Goal: Find specific page/section: Find specific page/section

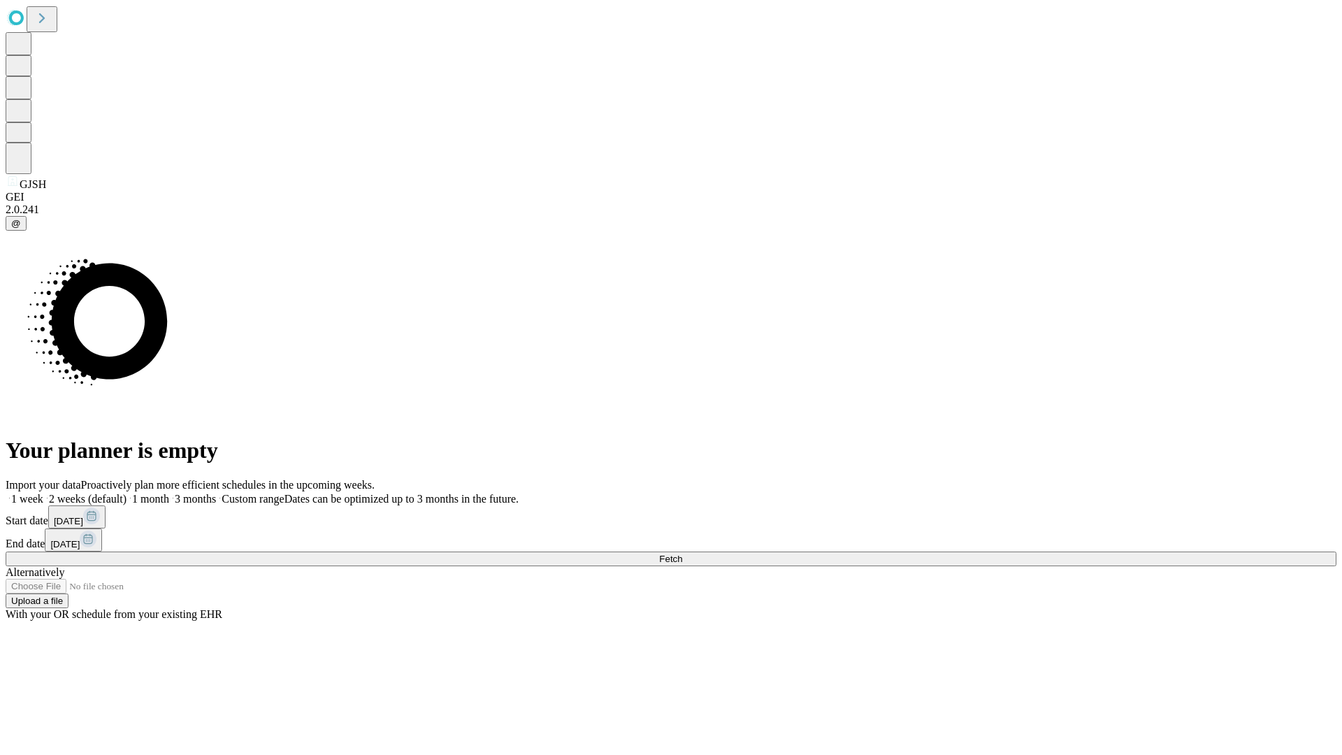
click at [682, 553] on span "Fetch" at bounding box center [670, 558] width 23 height 10
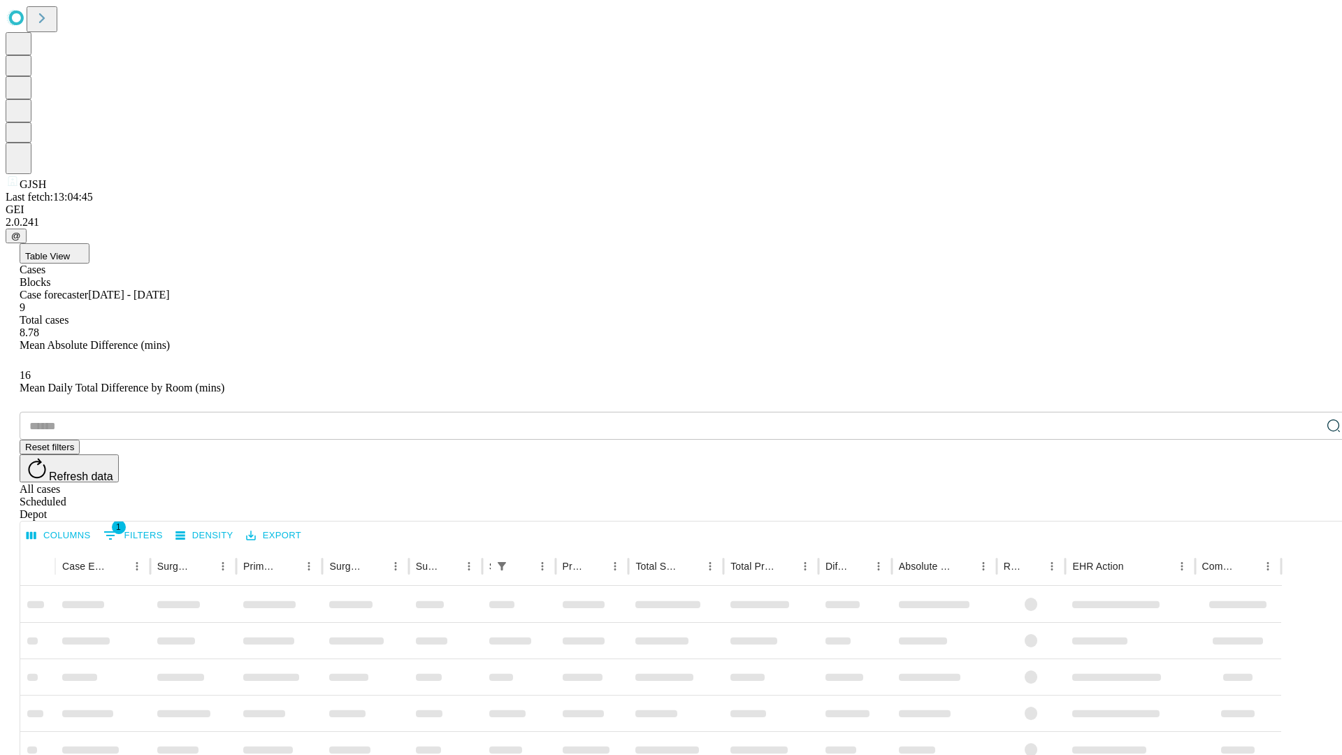
click at [70, 251] on span "Table View" at bounding box center [47, 256] width 45 height 10
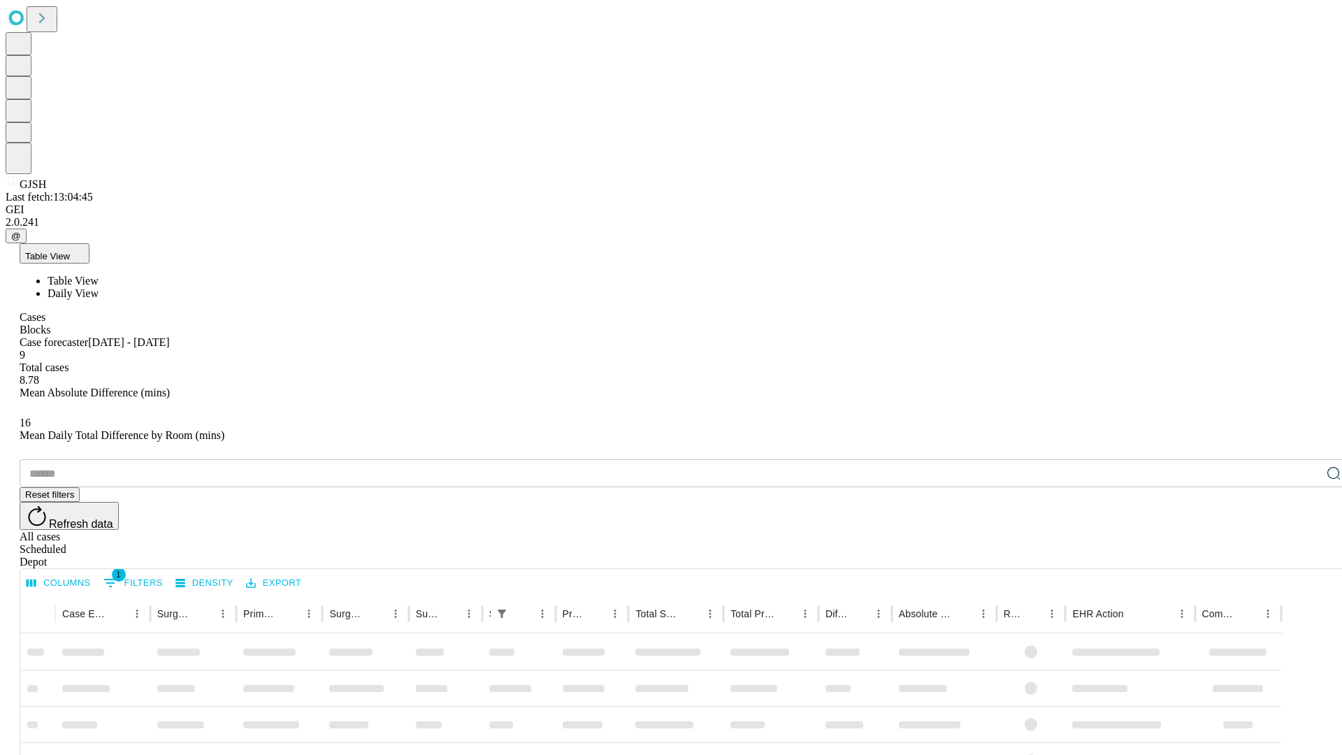
click at [99, 287] on span "Daily View" at bounding box center [73, 293] width 51 height 12
